Goal: Use online tool/utility: Use online tool/utility

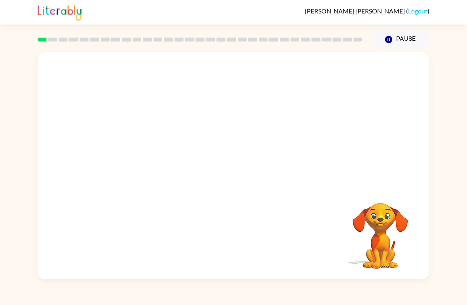
click at [337, 75] on video "Your browser must support playing .mp4 files to use Literably. Please try using…" at bounding box center [234, 119] width 392 height 134
click at [344, 72] on video "Your browser must support playing .mp4 files to use Literably. Please try using…" at bounding box center [234, 119] width 392 height 134
click at [334, 74] on video "Your browser must support playing .mp4 files to use Literably. Please try using…" at bounding box center [234, 119] width 392 height 134
click at [253, 169] on div at bounding box center [233, 170] width 51 height 29
click at [233, 173] on div at bounding box center [233, 170] width 51 height 29
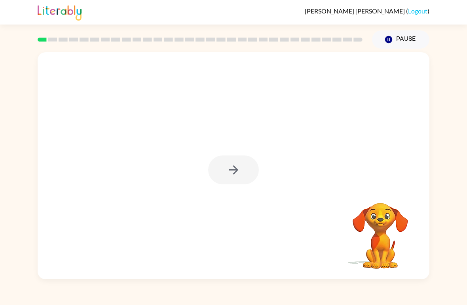
click at [233, 173] on div at bounding box center [233, 170] width 51 height 29
click at [240, 176] on icon "button" at bounding box center [234, 170] width 14 height 14
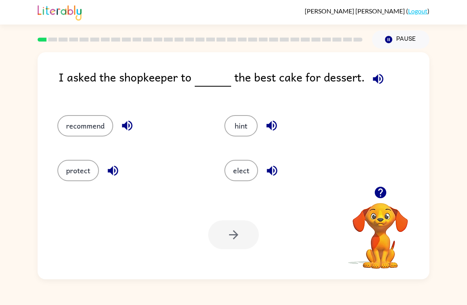
click at [79, 178] on button "protect" at bounding box center [78, 170] width 42 height 21
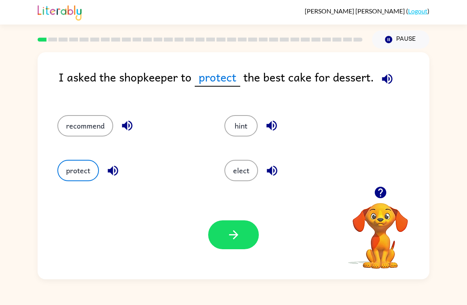
click at [231, 229] on icon "button" at bounding box center [234, 235] width 14 height 14
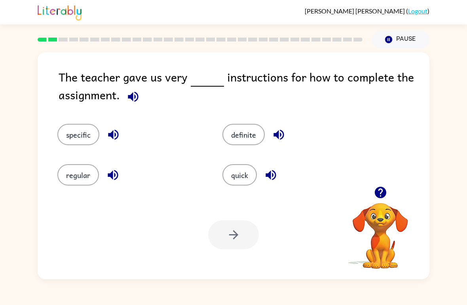
click at [245, 136] on button "definite" at bounding box center [244, 134] width 42 height 21
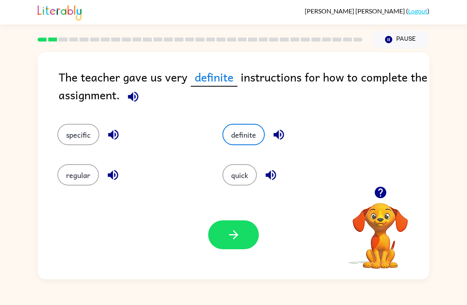
click at [241, 226] on button "button" at bounding box center [233, 235] width 51 height 29
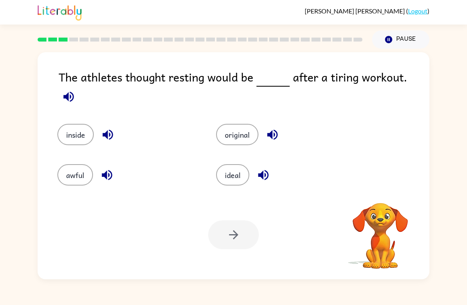
click at [254, 131] on button "original" at bounding box center [237, 134] width 42 height 21
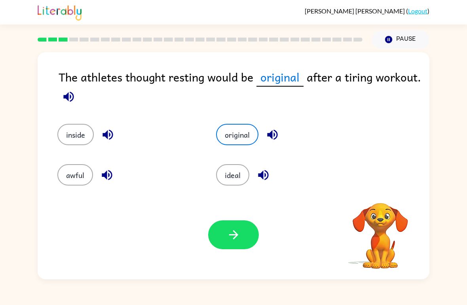
click at [240, 240] on icon "button" at bounding box center [234, 235] width 14 height 14
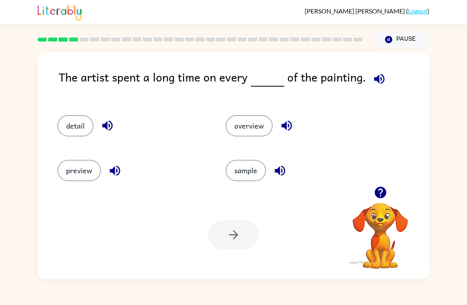
click at [251, 164] on button "sample" at bounding box center [246, 170] width 40 height 21
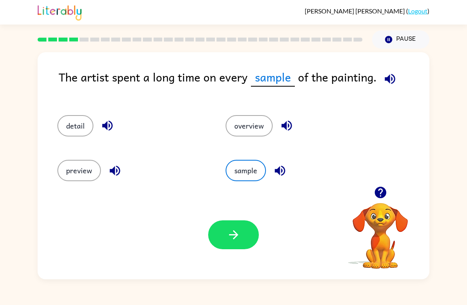
click at [85, 113] on div "detail" at bounding box center [126, 122] width 168 height 45
click at [81, 125] on button "detail" at bounding box center [75, 125] width 36 height 21
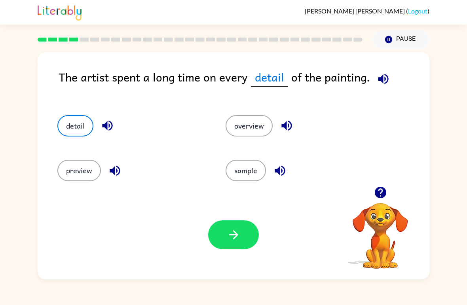
click at [240, 221] on button "button" at bounding box center [233, 235] width 51 height 29
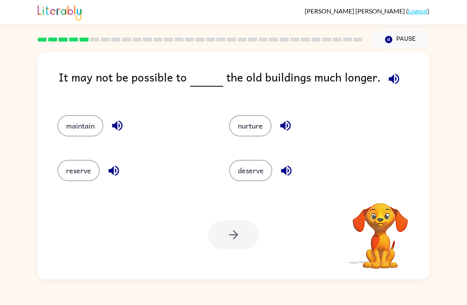
click at [258, 199] on div "Your browser must support playing .mp4 files to use Literably. Please try using…" at bounding box center [234, 234] width 392 height 89
click at [259, 173] on button "deserve" at bounding box center [250, 170] width 43 height 21
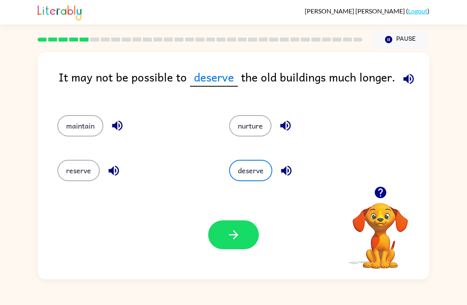
click at [238, 231] on icon "button" at bounding box center [234, 235] width 14 height 14
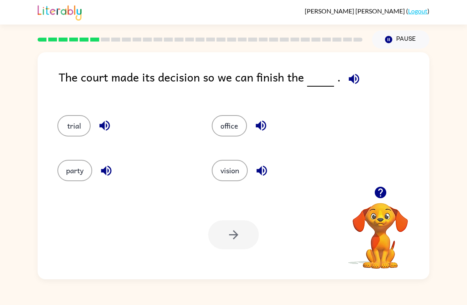
click at [76, 128] on button "trial" at bounding box center [73, 125] width 33 height 21
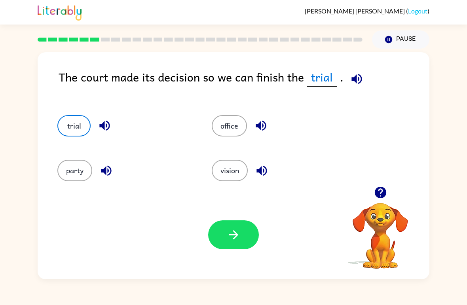
click at [227, 233] on icon "button" at bounding box center [234, 235] width 14 height 14
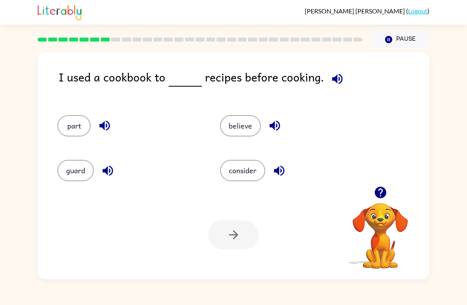
click at [246, 171] on button "consider" at bounding box center [242, 170] width 45 height 21
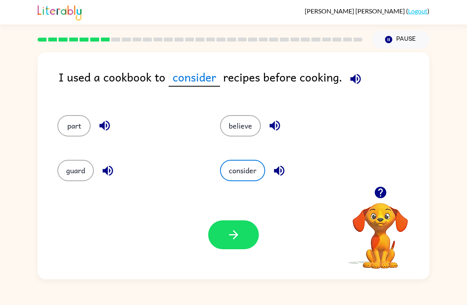
click at [228, 221] on button "button" at bounding box center [233, 235] width 51 height 29
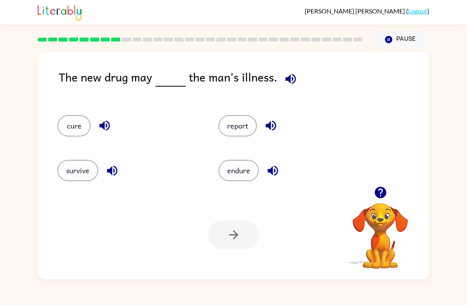
click at [238, 117] on button "report" at bounding box center [238, 125] width 38 height 21
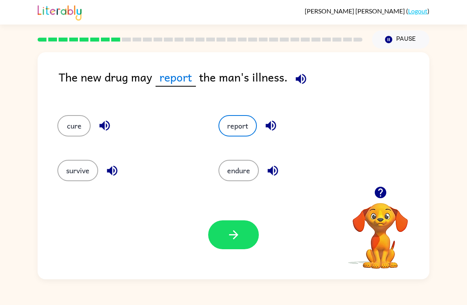
click at [227, 217] on div "Your browser must support playing .mp4 files to use Literably. Please try using…" at bounding box center [234, 234] width 392 height 89
click at [235, 238] on icon "button" at bounding box center [233, 234] width 9 height 9
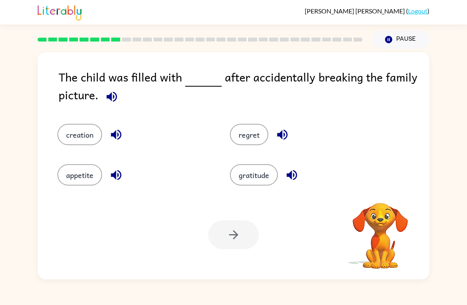
click at [236, 242] on div at bounding box center [233, 235] width 51 height 29
click at [69, 138] on button "creation" at bounding box center [79, 134] width 45 height 21
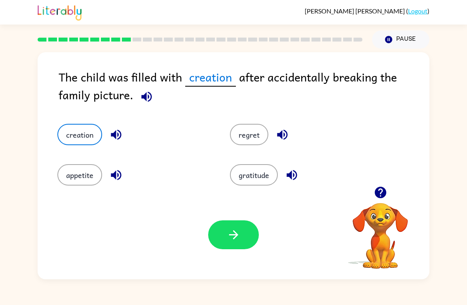
click at [227, 229] on icon "button" at bounding box center [234, 235] width 14 height 14
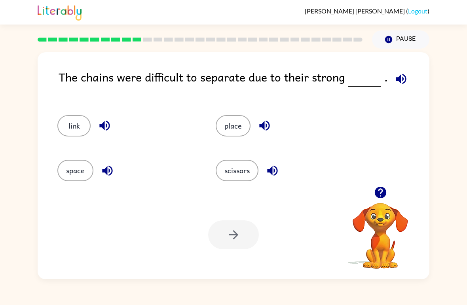
click at [234, 123] on button "place" at bounding box center [233, 125] width 35 height 21
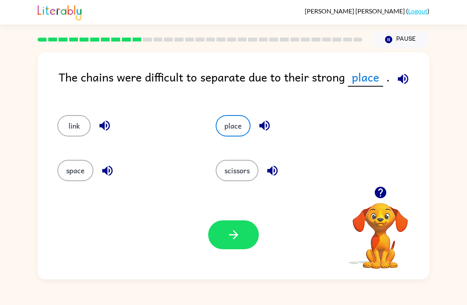
click at [238, 241] on icon "button" at bounding box center [234, 235] width 14 height 14
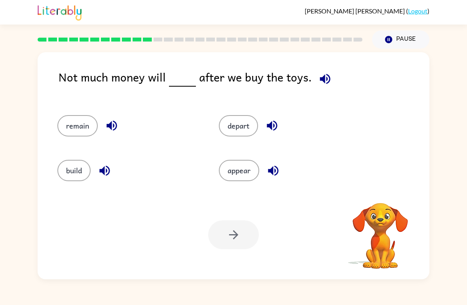
click at [234, 180] on button "appear" at bounding box center [239, 170] width 40 height 21
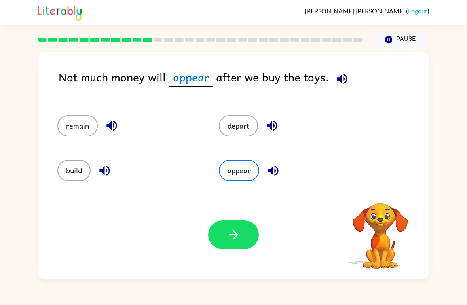
click at [232, 232] on icon "button" at bounding box center [234, 235] width 14 height 14
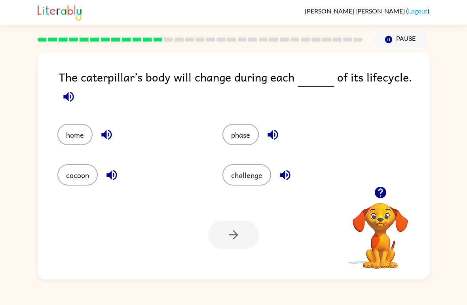
click at [77, 137] on button "home" at bounding box center [74, 134] width 35 height 21
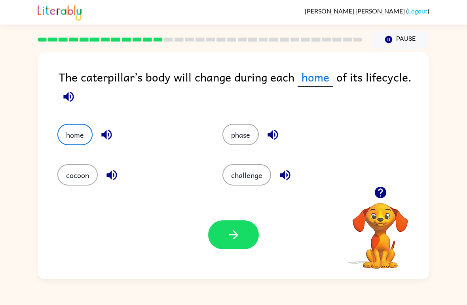
click at [229, 240] on icon "button" at bounding box center [234, 235] width 14 height 14
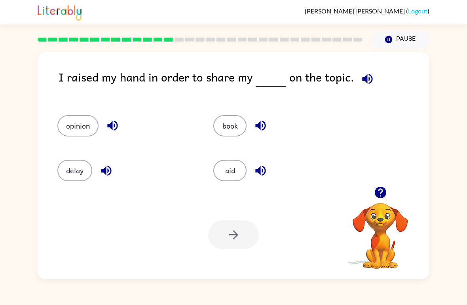
click at [221, 119] on button "book" at bounding box center [229, 125] width 33 height 21
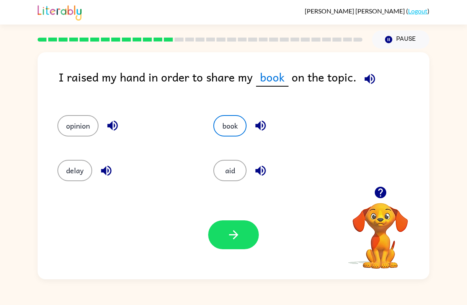
click at [88, 116] on button "opinion" at bounding box center [77, 125] width 41 height 21
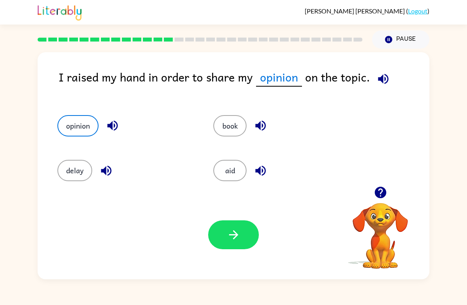
click at [236, 221] on button "button" at bounding box center [233, 235] width 51 height 29
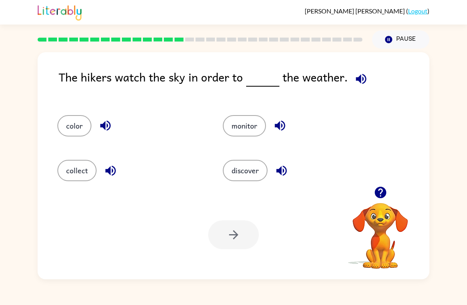
click at [242, 123] on button "monitor" at bounding box center [244, 125] width 43 height 21
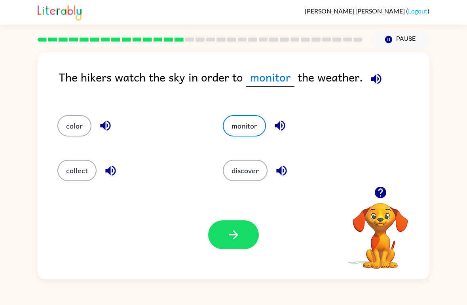
click at [246, 234] on button "button" at bounding box center [233, 235] width 51 height 29
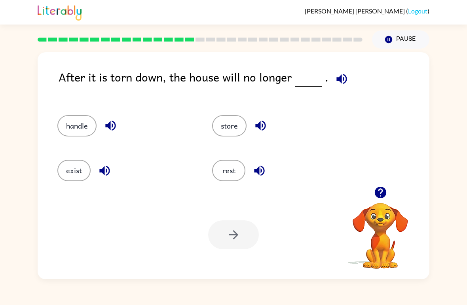
click at [243, 171] on button "rest" at bounding box center [228, 170] width 33 height 21
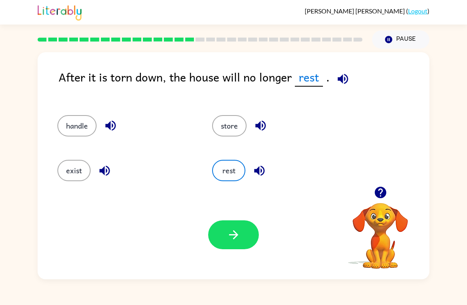
click at [240, 225] on button "button" at bounding box center [233, 235] width 51 height 29
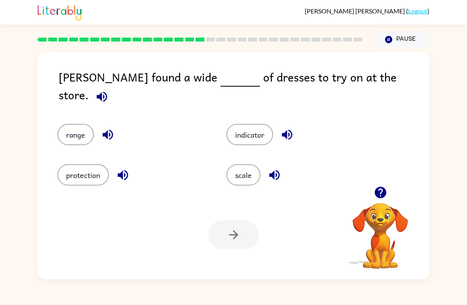
click at [78, 128] on button "range" at bounding box center [75, 134] width 36 height 21
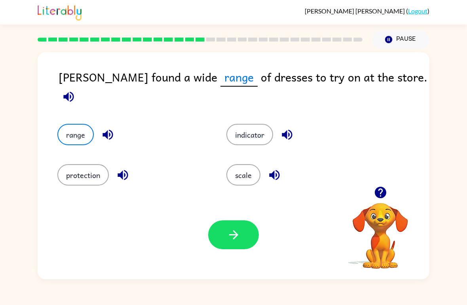
click at [215, 236] on button "button" at bounding box center [233, 235] width 51 height 29
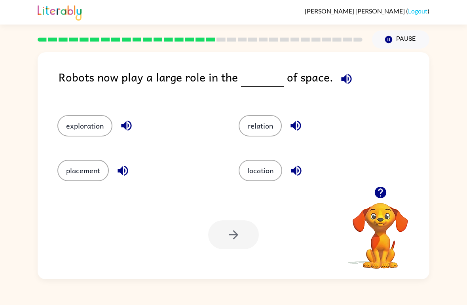
click at [253, 142] on div "relation" at bounding box center [314, 122] width 181 height 45
click at [264, 124] on button "relation" at bounding box center [260, 125] width 43 height 21
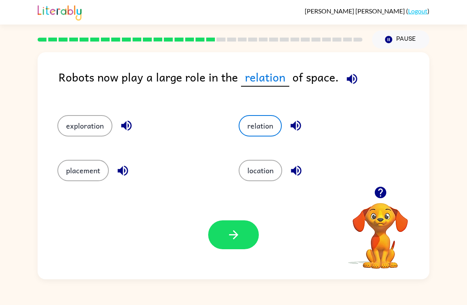
click at [245, 229] on button "button" at bounding box center [233, 235] width 51 height 29
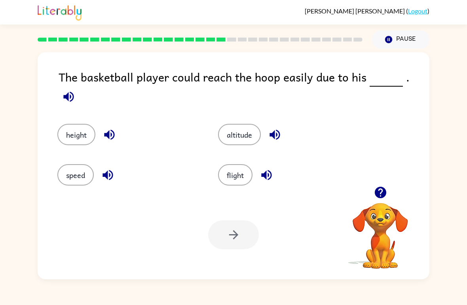
click at [247, 165] on button "flight" at bounding box center [235, 174] width 34 height 21
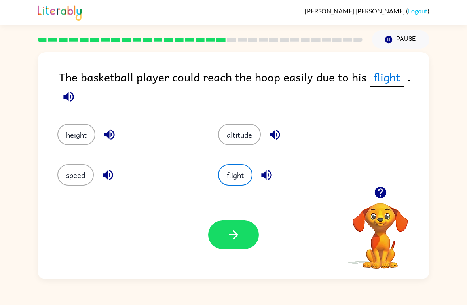
click at [241, 238] on button "button" at bounding box center [233, 235] width 51 height 29
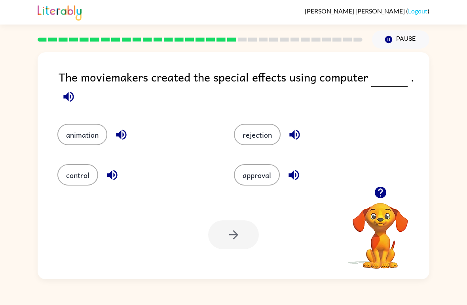
click at [99, 122] on div "animation" at bounding box center [130, 129] width 177 height 40
click at [93, 140] on button "animation" at bounding box center [82, 134] width 50 height 21
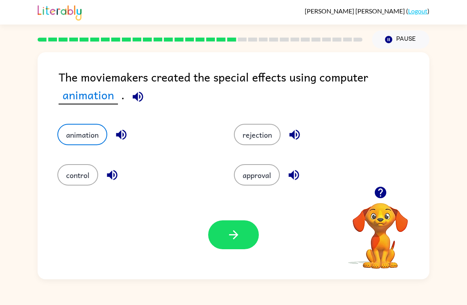
click at [241, 231] on button "button" at bounding box center [233, 235] width 51 height 29
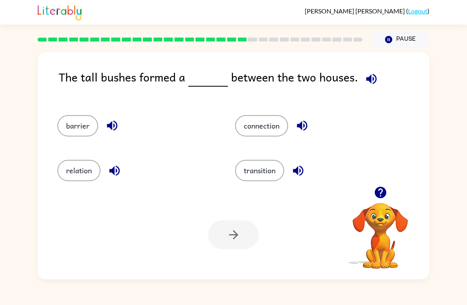
click at [63, 130] on button "barrier" at bounding box center [77, 125] width 41 height 21
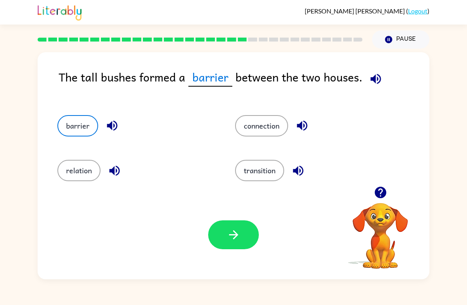
click at [223, 232] on button "button" at bounding box center [233, 235] width 51 height 29
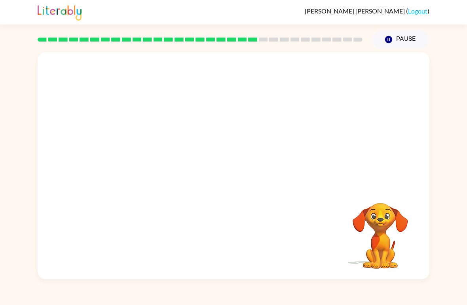
click at [160, 160] on video "Your browser must support playing .mp4 files to use Literably. Please try using…" at bounding box center [234, 119] width 392 height 134
click at [153, 160] on video "Your browser must support playing .mp4 files to use Literably. Please try using…" at bounding box center [234, 119] width 392 height 134
click at [159, 166] on video "Your browser must support playing .mp4 files to use Literably. Please try using…" at bounding box center [234, 119] width 392 height 134
click at [238, 169] on icon "button" at bounding box center [234, 170] width 14 height 14
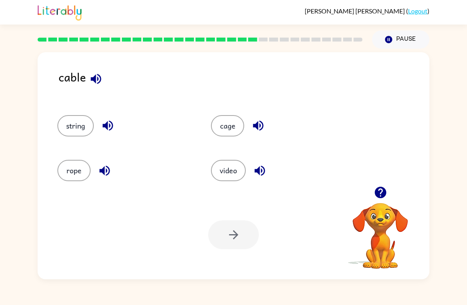
click at [74, 169] on button "rope" at bounding box center [73, 170] width 33 height 21
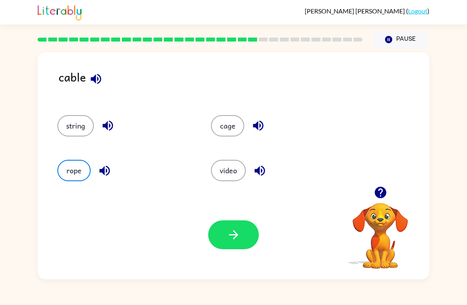
click at [227, 242] on button "button" at bounding box center [233, 235] width 51 height 29
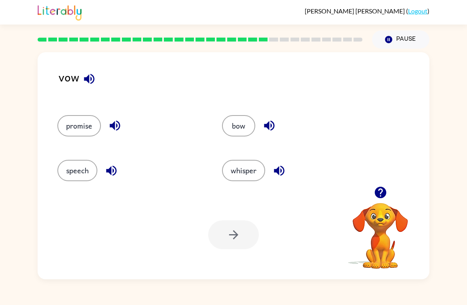
click at [240, 181] on button "whisper" at bounding box center [243, 170] width 43 height 21
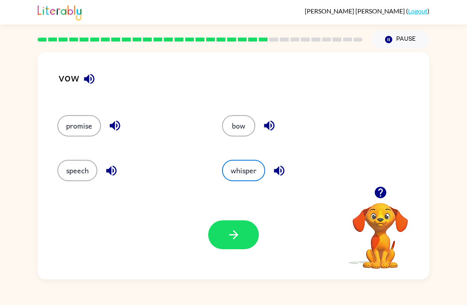
click at [236, 241] on icon "button" at bounding box center [234, 235] width 14 height 14
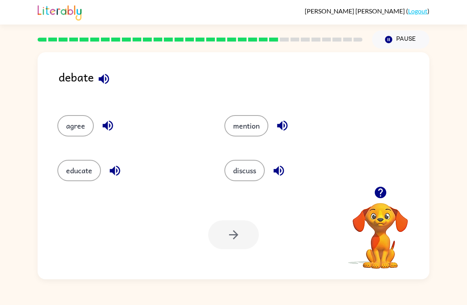
click at [249, 121] on button "mention" at bounding box center [247, 125] width 44 height 21
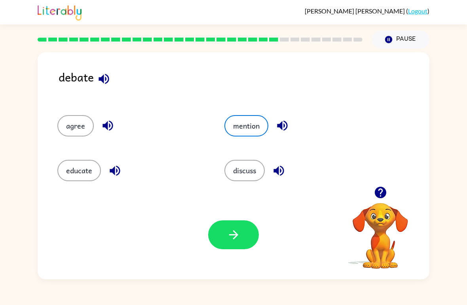
click at [225, 242] on button "button" at bounding box center [233, 235] width 51 height 29
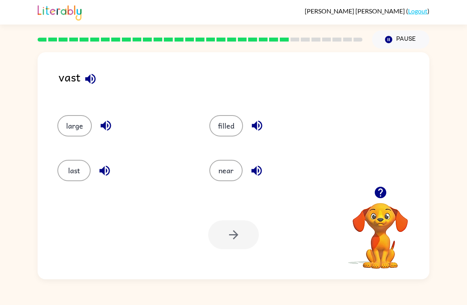
click at [241, 235] on div at bounding box center [233, 235] width 51 height 29
click at [237, 246] on div at bounding box center [233, 235] width 51 height 29
click at [224, 171] on button "near" at bounding box center [225, 170] width 33 height 21
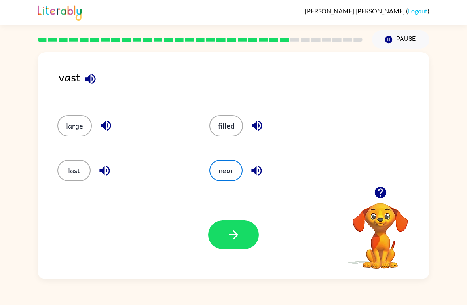
click at [238, 232] on icon "button" at bounding box center [234, 235] width 14 height 14
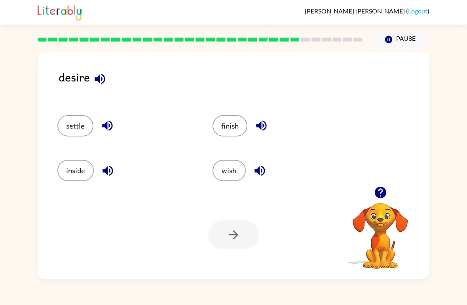
click at [232, 173] on button "wish" at bounding box center [229, 170] width 33 height 21
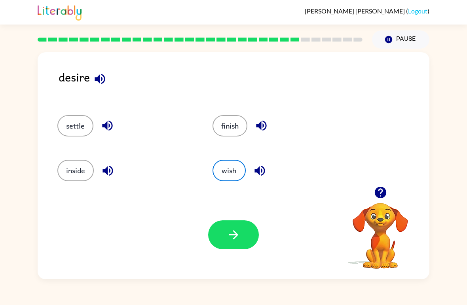
click at [238, 226] on button "button" at bounding box center [233, 235] width 51 height 29
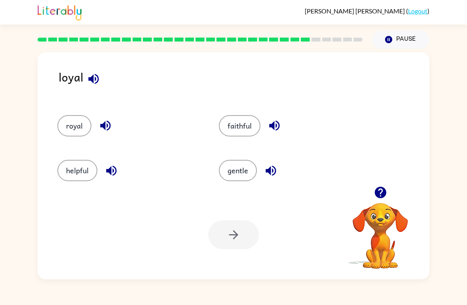
click at [242, 171] on button "gentle" at bounding box center [238, 170] width 38 height 21
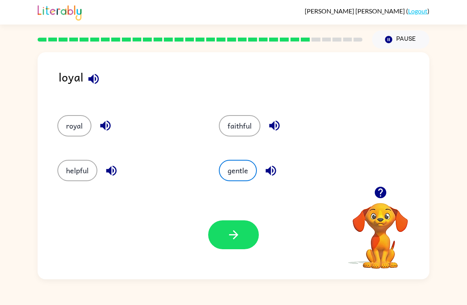
click at [218, 240] on button "button" at bounding box center [233, 235] width 51 height 29
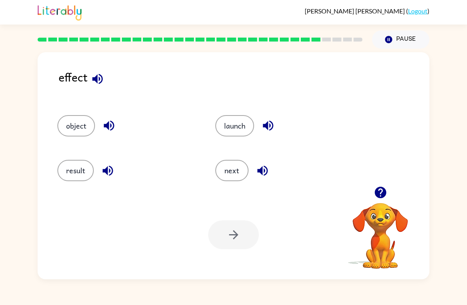
click at [84, 181] on button "result" at bounding box center [75, 170] width 36 height 21
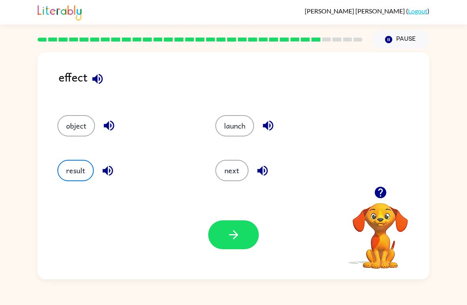
click at [238, 241] on icon "button" at bounding box center [234, 235] width 14 height 14
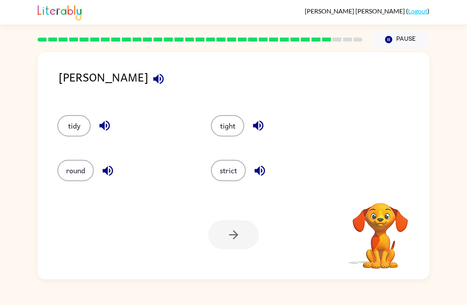
click at [85, 124] on button "tidy" at bounding box center [73, 125] width 33 height 21
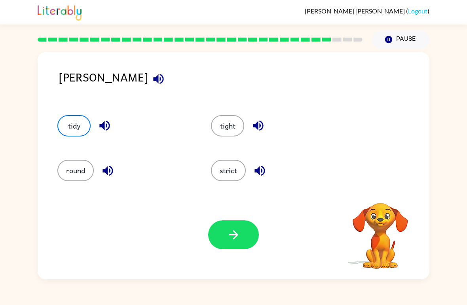
click at [247, 249] on button "button" at bounding box center [233, 235] width 51 height 29
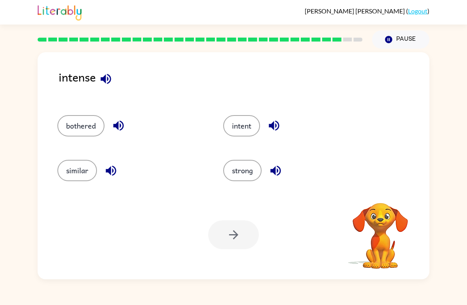
click at [93, 119] on button "bothered" at bounding box center [80, 125] width 47 height 21
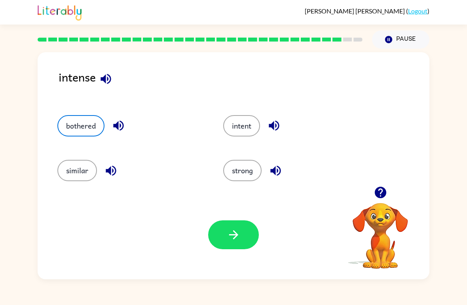
click at [225, 232] on button "button" at bounding box center [233, 235] width 51 height 29
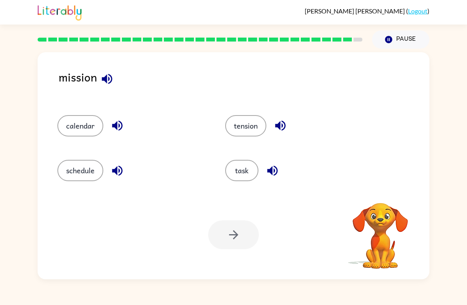
click at [247, 116] on button "tension" at bounding box center [245, 125] width 41 height 21
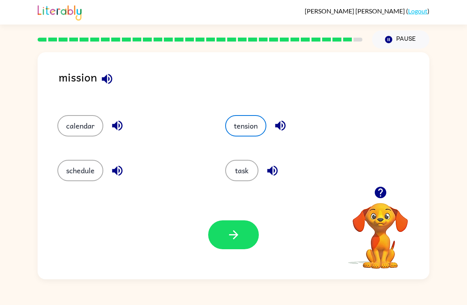
click at [250, 234] on button "button" at bounding box center [233, 235] width 51 height 29
